Goal: Contribute content: Add original content to the website for others to see

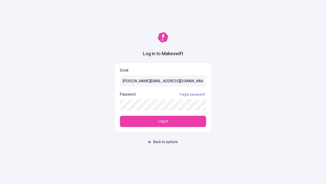
type input "[PERSON_NAME][EMAIL_ADDRESS][DOMAIN_NAME]"
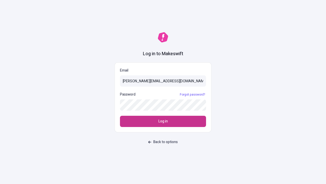
click at [163, 121] on span "Log in" at bounding box center [163, 121] width 9 height 6
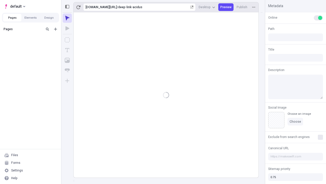
type input "/deep-link-acidus"
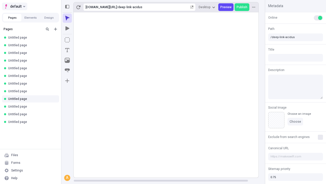
click at [14, 6] on span "default" at bounding box center [15, 6] width 11 height 6
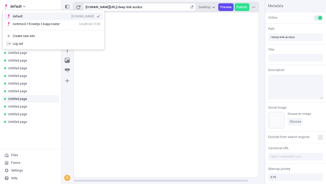
click at [71, 15] on div "[DOMAIN_NAME]" at bounding box center [82, 16] width 23 height 4
click at [56, 29] on icon "Add new" at bounding box center [55, 29] width 3 height 3
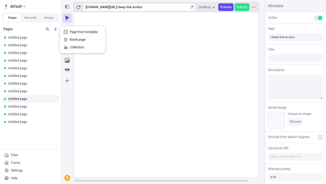
click at [83, 40] on span "Blank page" at bounding box center [86, 39] width 32 height 4
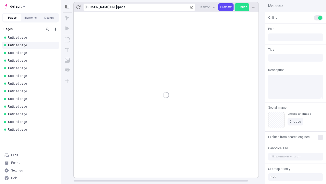
type input "/page"
click at [67, 40] on icon "Box" at bounding box center [67, 39] width 5 height 5
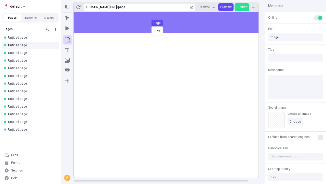
click at [171, 22] on div "Box Page" at bounding box center [163, 92] width 326 height 184
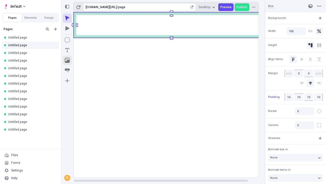
click at [67, 60] on icon "Image" at bounding box center [67, 60] width 5 height 5
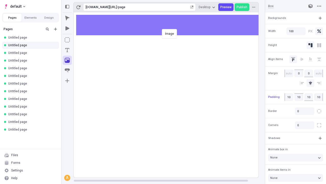
click at [171, 25] on div "Image" at bounding box center [163, 92] width 326 height 184
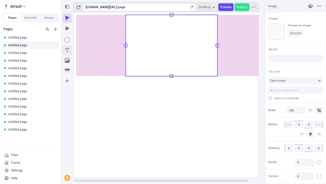
click at [67, 50] on icon "Text" at bounding box center [67, 50] width 4 height 4
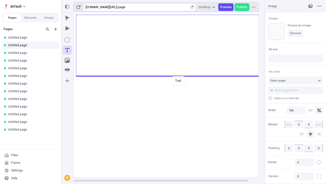
click at [171, 75] on div "Text" at bounding box center [163, 92] width 326 height 184
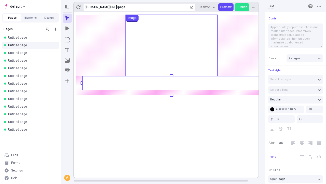
click at [171, 83] on rect at bounding box center [171, 83] width 178 height 14
click at [171, 83] on rect at bounding box center [172, 94] width 196 height 165
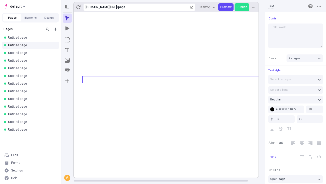
type textarea "Hello, world!"
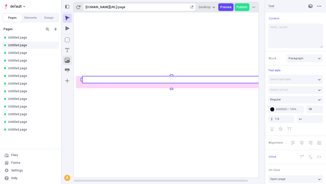
click at [67, 60] on icon "Image" at bounding box center [67, 60] width 5 height 5
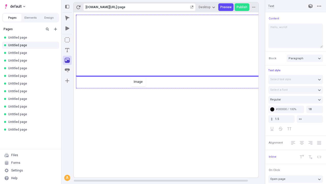
click at [171, 87] on div "Image" at bounding box center [163, 92] width 326 height 184
